Goal: Find contact information: Find contact information

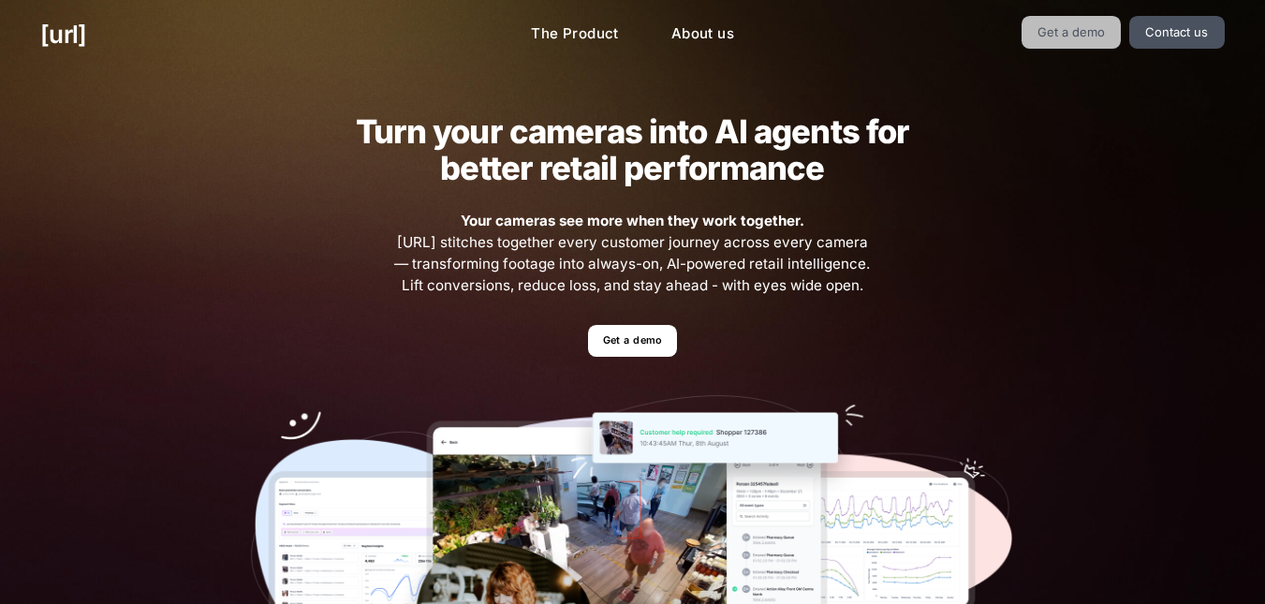
click at [1078, 39] on link "Get a demo" at bounding box center [1071, 32] width 100 height 33
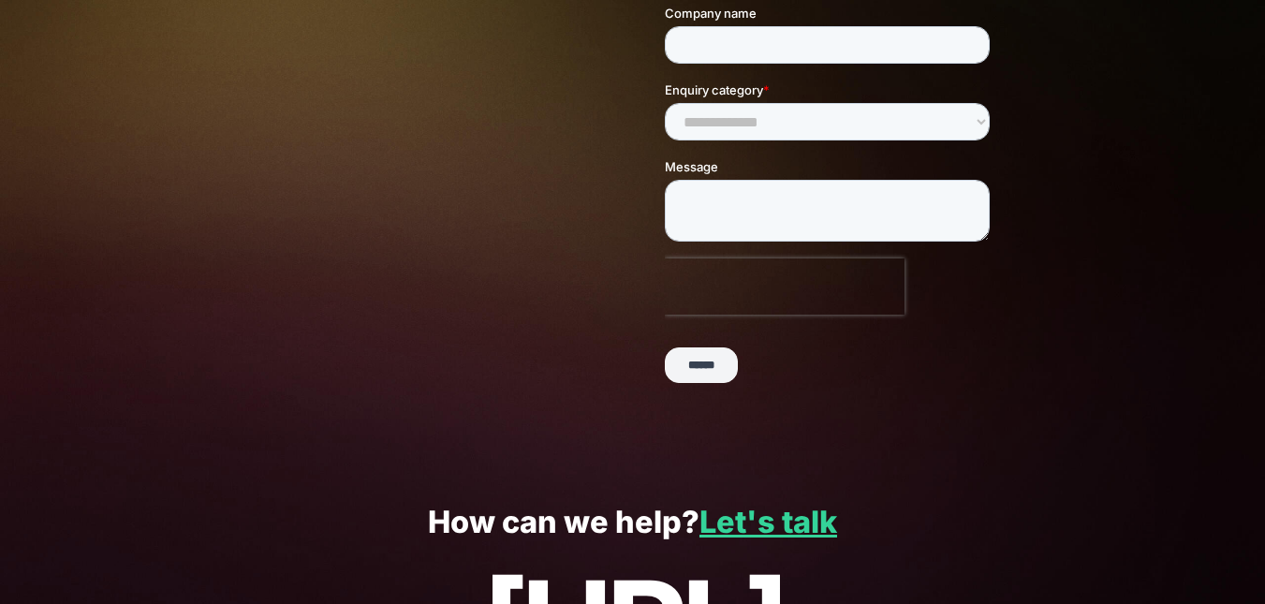
scroll to position [536, 0]
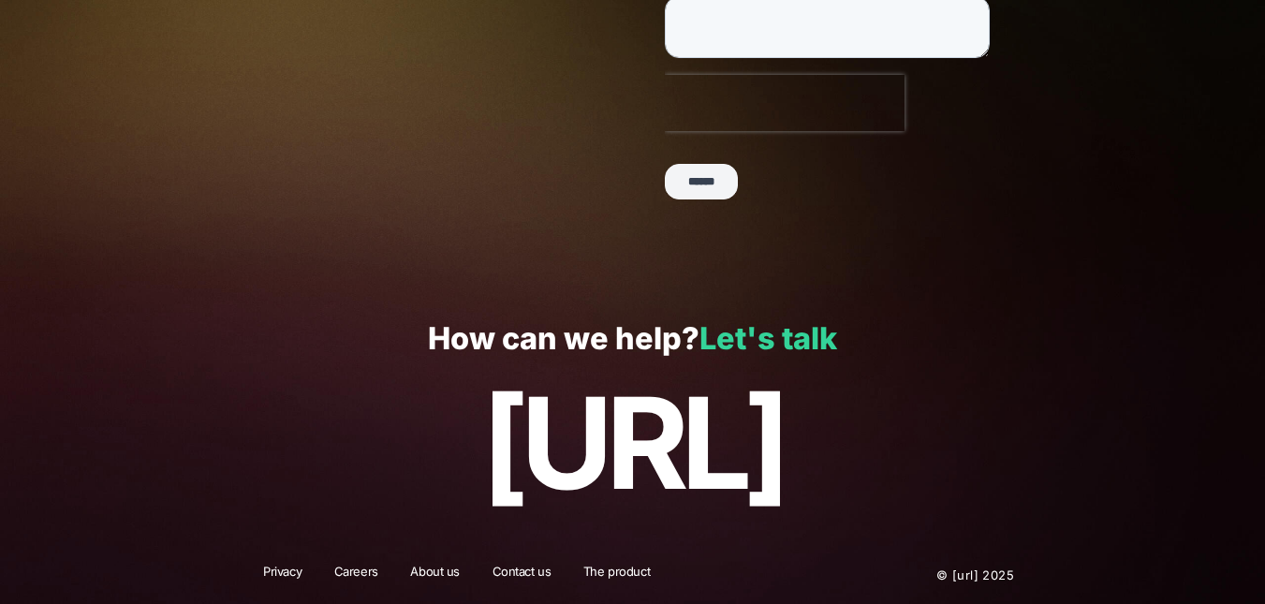
click at [778, 339] on link "Let's talk" at bounding box center [768, 338] width 138 height 37
